Goal: Task Accomplishment & Management: Manage account settings

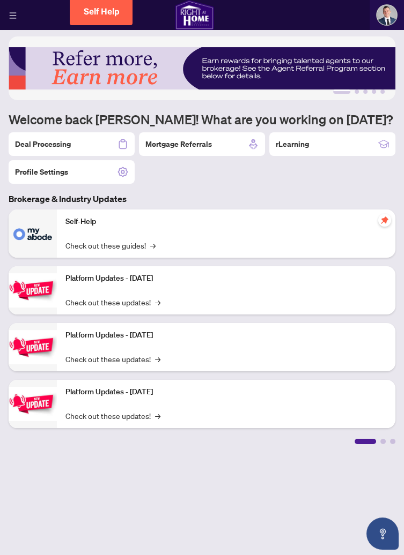
click at [87, 146] on div "Deal Processing" at bounding box center [72, 144] width 126 height 24
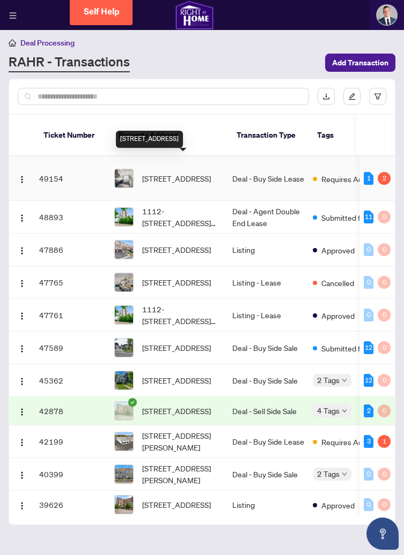
click at [183, 173] on span "[STREET_ADDRESS]" at bounding box center [176, 179] width 69 height 12
click at [195, 173] on span "[STREET_ADDRESS]" at bounding box center [176, 179] width 69 height 12
click at [210, 173] on span "[STREET_ADDRESS]" at bounding box center [176, 179] width 69 height 12
click at [194, 173] on span "[STREET_ADDRESS]" at bounding box center [176, 179] width 69 height 12
click at [210, 173] on span "[STREET_ADDRESS]" at bounding box center [176, 179] width 69 height 12
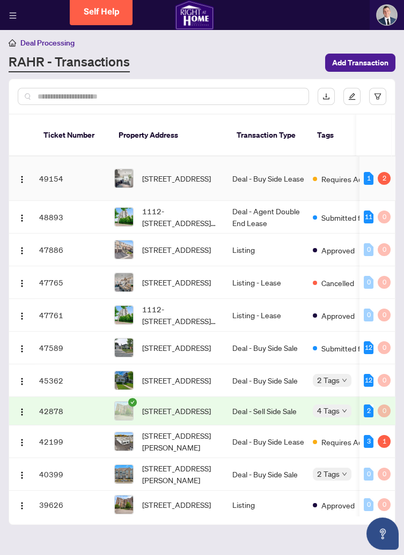
click at [211, 173] on span "[STREET_ADDRESS]" at bounding box center [176, 179] width 69 height 12
click at [337, 173] on span "Requires Additional Docs" at bounding box center [356, 179] width 70 height 12
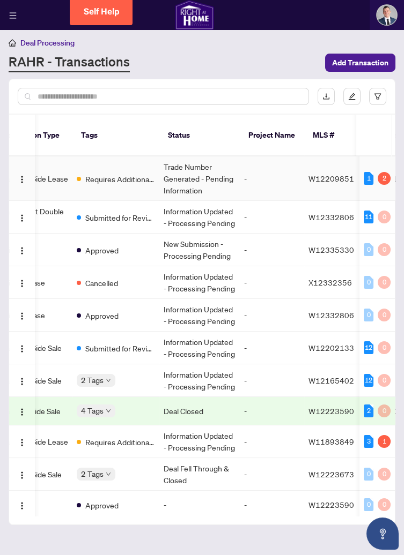
click at [128, 173] on span "Requires Additional Docs" at bounding box center [120, 179] width 70 height 12
click at [118, 174] on td "Requires Additional Docs" at bounding box center [115, 179] width 87 height 44
click at [24, 175] on img "button" at bounding box center [22, 179] width 9 height 9
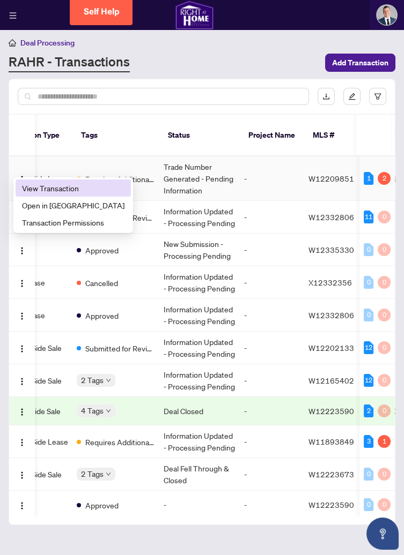
click at [62, 189] on span "View Transaction" at bounding box center [73, 188] width 102 height 12
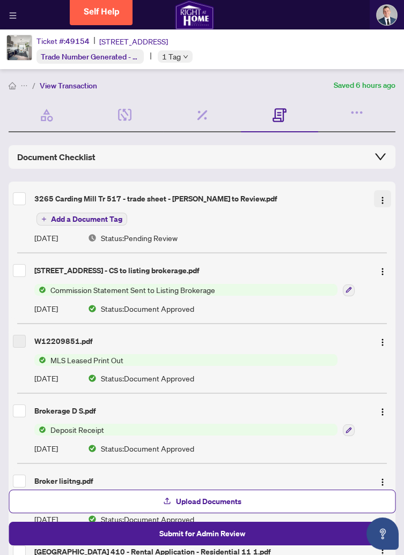
click at [385, 198] on img "button" at bounding box center [382, 200] width 9 height 9
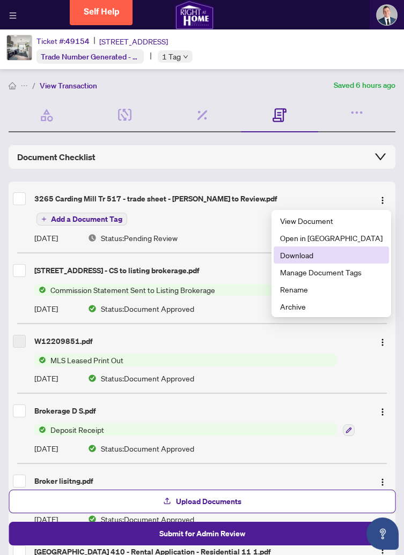
click at [322, 255] on span "Download" at bounding box center [331, 255] width 102 height 12
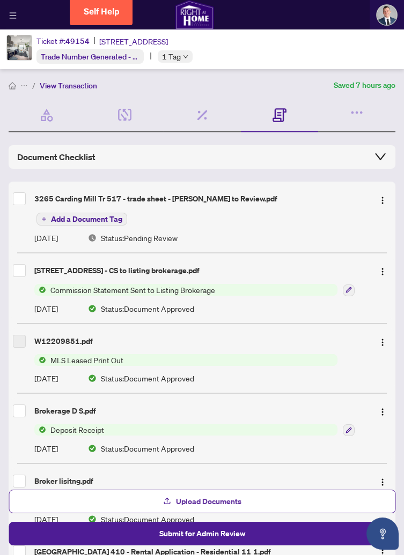
click at [209, 503] on span "Upload Documents" at bounding box center [208, 501] width 65 height 17
click at [192, 510] on span "Upload Documents" at bounding box center [208, 501] width 65 height 17
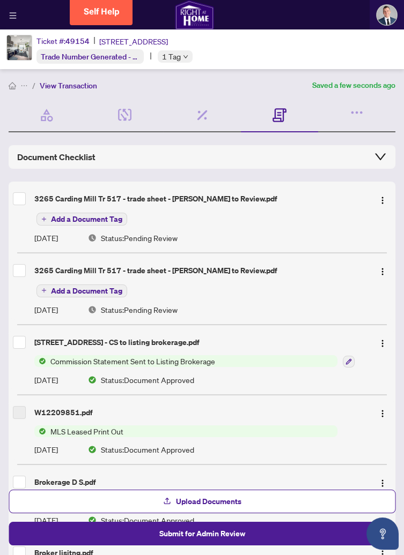
click at [212, 219] on div "Add a Document Tag" at bounding box center [212, 219] width 356 height 14
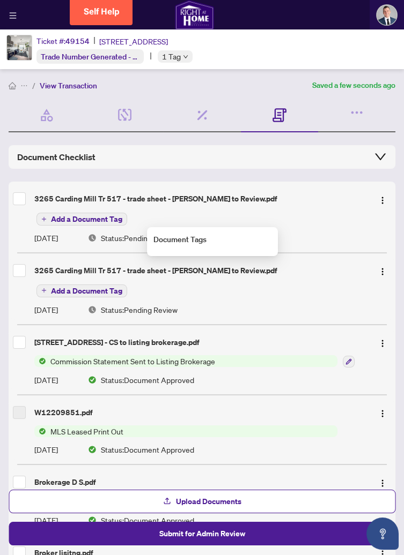
click at [306, 203] on div "3265 Carding Mill Tr 517 - trade sheet - [PERSON_NAME] to Review.pdf" at bounding box center [199, 199] width 331 height 12
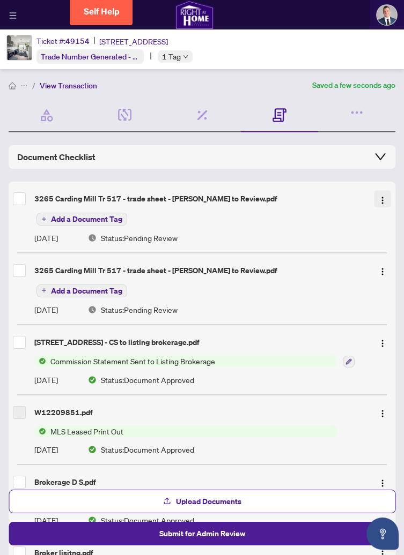
click at [385, 202] on img "button" at bounding box center [382, 200] width 9 height 9
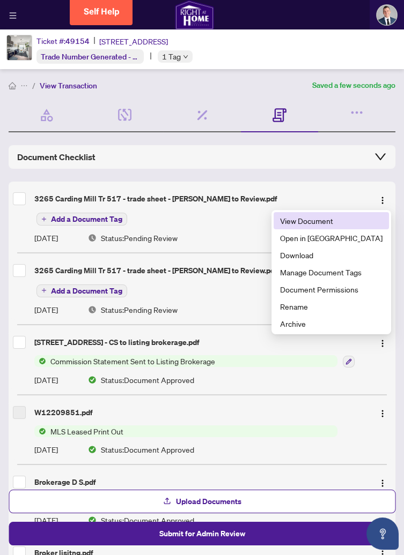
click at [325, 221] on span "View Document" at bounding box center [331, 221] width 102 height 12
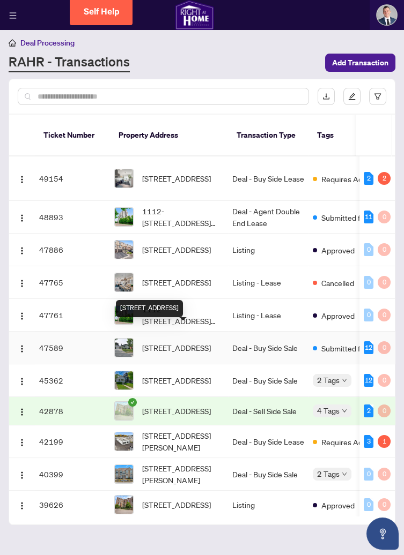
click at [191, 342] on span "[STREET_ADDRESS]" at bounding box center [176, 348] width 69 height 12
click at [210, 342] on span "[STREET_ADDRESS]" at bounding box center [176, 348] width 69 height 12
click at [22, 345] on img "button" at bounding box center [22, 349] width 9 height 9
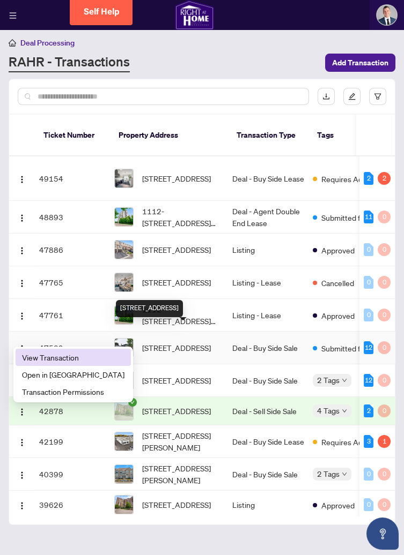
click at [49, 359] on span "View Transaction" at bounding box center [73, 358] width 102 height 12
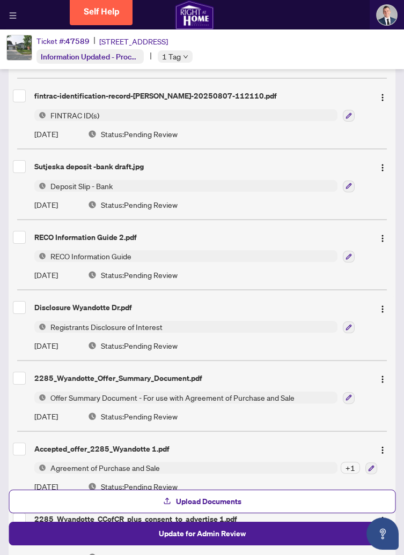
scroll to position [459, 0]
